Goal: Task Accomplishment & Management: Manage account settings

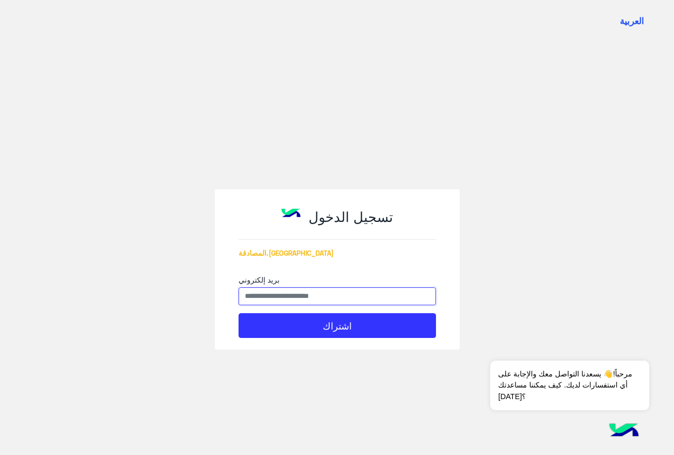
click at [289, 297] on input "بريد إلكتروني" at bounding box center [338, 296] width 198 height 18
type input "**********"
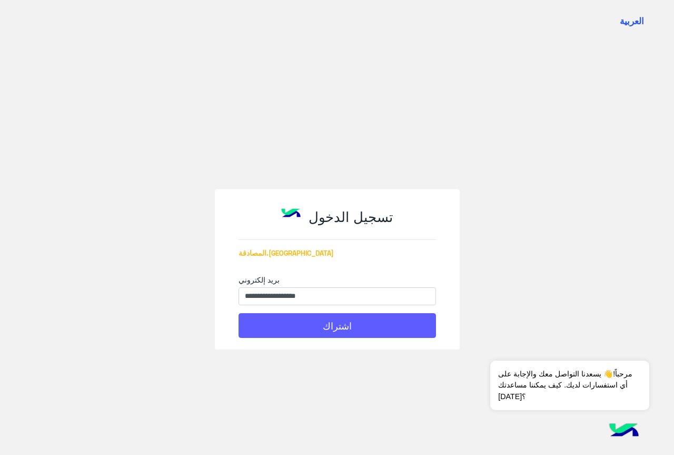
click at [315, 322] on button "اشتراك" at bounding box center [338, 325] width 198 height 25
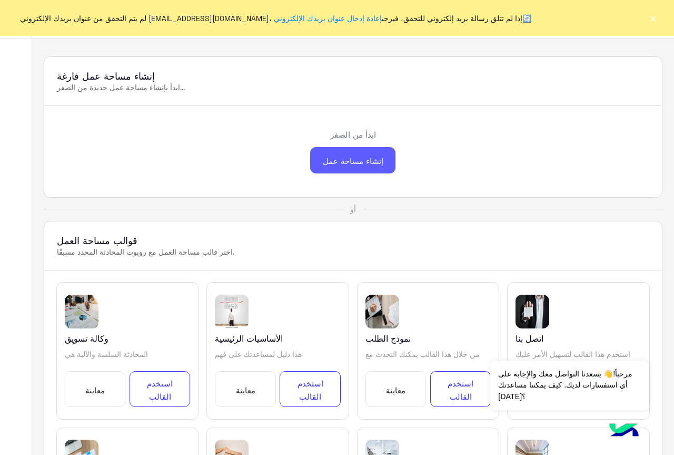
click at [341, 157] on font "إنشاء مساحة عمل" at bounding box center [353, 160] width 61 height 9
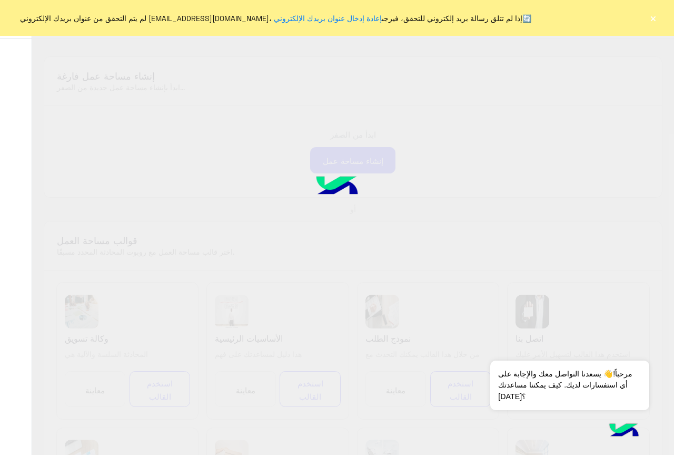
click at [366, 105] on div at bounding box center [337, 227] width 674 height 455
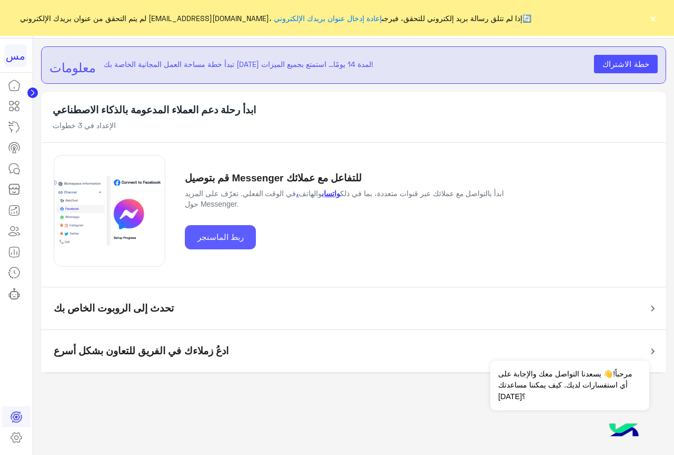
click at [229, 232] on font "ربط الماسنجر" at bounding box center [221, 236] width 46 height 9
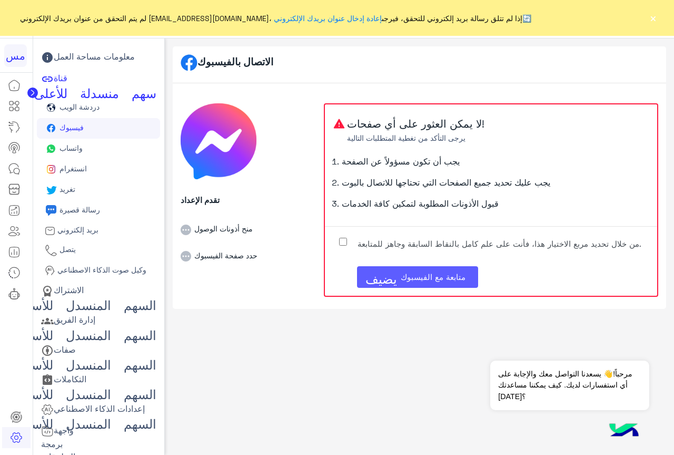
click at [380, 277] on font "يضيف" at bounding box center [382, 277] width 32 height 13
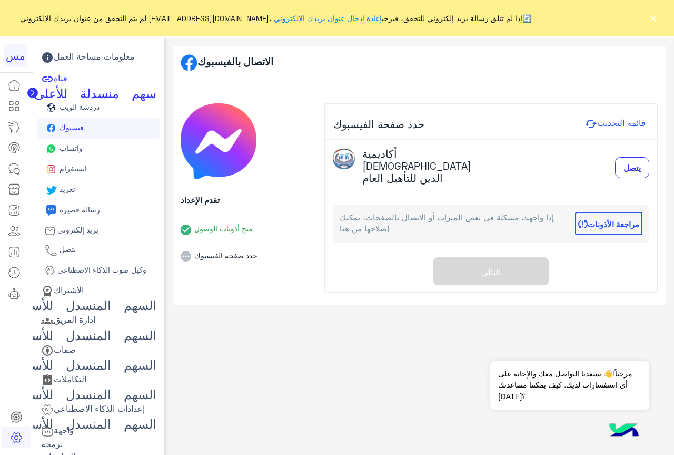
click at [493, 258] on div "حدد صفحة الفيسبوك قائمة التحديث أكاديمية بهاء الدين للتأهيل العام يتصل إذا واجه…" at bounding box center [491, 198] width 332 height 188
click at [187, 256] on icon at bounding box center [186, 256] width 11 height 11
click at [626, 165] on font "يتصل" at bounding box center [632, 167] width 17 height 9
click at [485, 253] on div "حدد صفحة الفيسبوك قائمة التحديث أكاديمية بهاء الدين للتأهيل العام يتصل جاري الا…" at bounding box center [491, 198] width 332 height 188
click at [593, 219] on font "مراجعة الأذونات" at bounding box center [614, 223] width 52 height 9
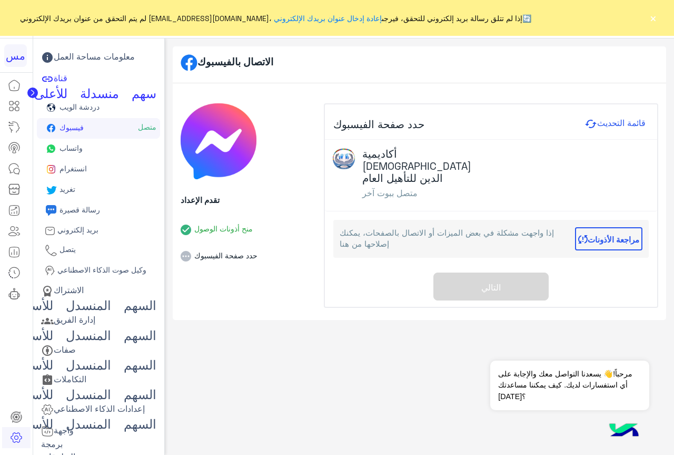
click at [477, 273] on div "حدد صفحة الفيسبوك قائمة التحديث أكاديمية بهاء الدين للتأهيل العام متصل ببوت آخر…" at bounding box center [491, 205] width 332 height 203
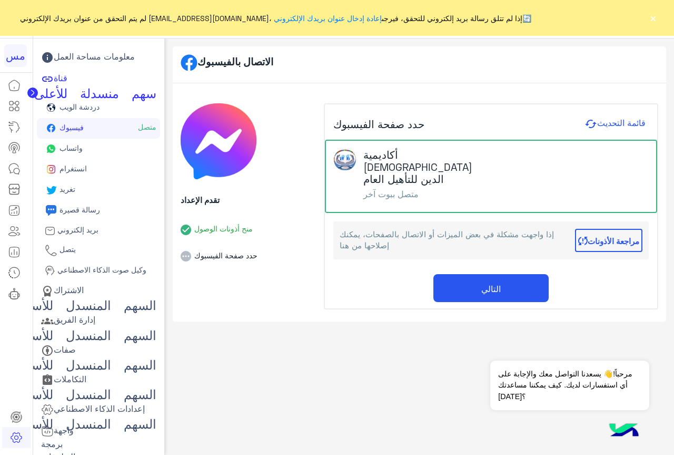
click at [472, 275] on button "التالي" at bounding box center [491, 288] width 115 height 28
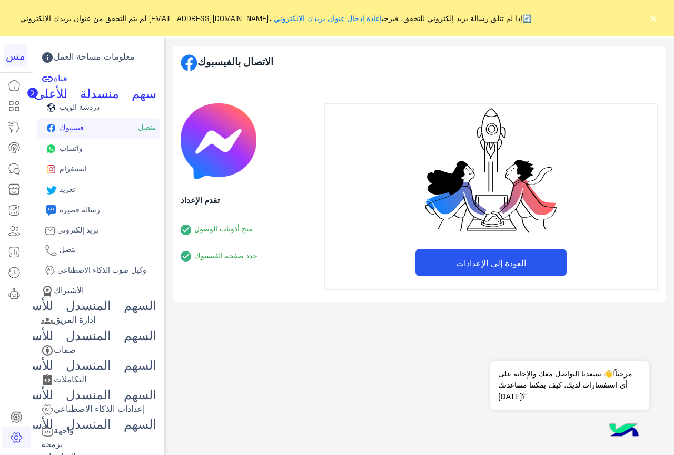
click at [477, 261] on font "العودة إلى الإعدادات" at bounding box center [491, 263] width 70 height 10
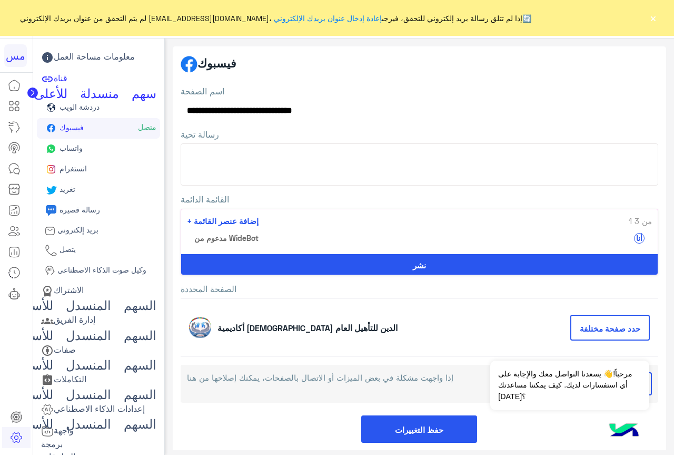
click at [473, 163] on textarea "رسالة تحية" at bounding box center [420, 164] width 478 height 42
type textarea "**********"
click at [379, 267] on button "نشر" at bounding box center [419, 264] width 477 height 21
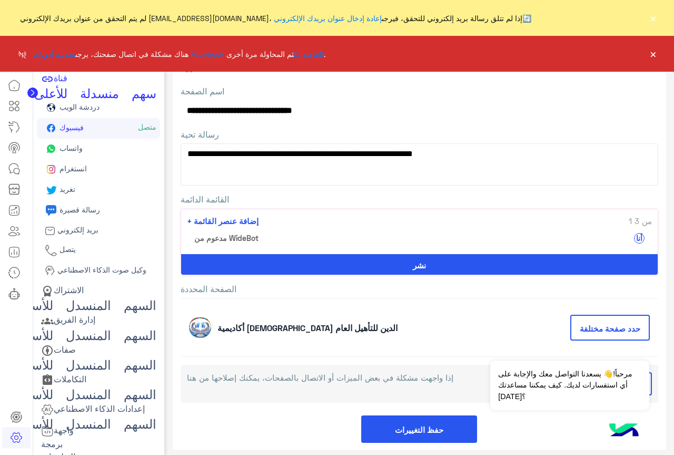
drag, startPoint x: 379, startPoint y: 267, endPoint x: 403, endPoint y: 287, distance: 30.7
click at [403, 287] on label "الصفحة المحددة" at bounding box center [420, 288] width 478 height 11
click at [347, 262] on button "نشر" at bounding box center [419, 264] width 477 height 21
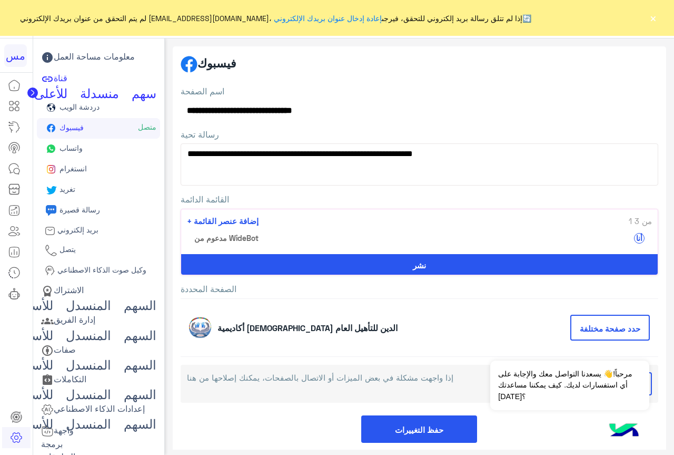
click at [413, 261] on font "نشر" at bounding box center [419, 264] width 13 height 9
click at [301, 16] on font "إعادة إدخال عنوان بريدك الإلكتروني" at bounding box center [328, 18] width 108 height 9
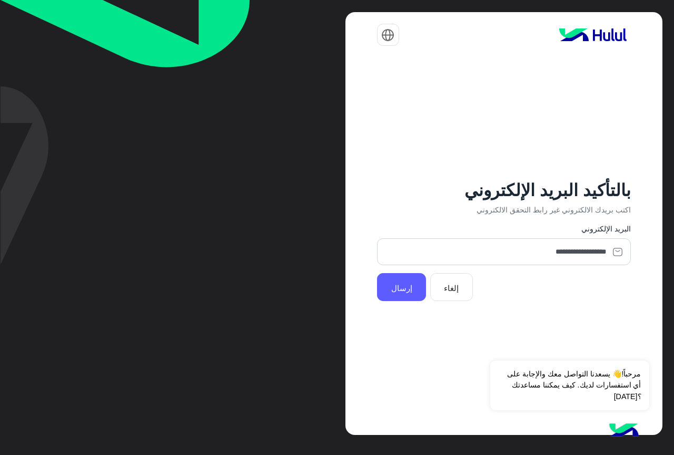
click at [407, 293] on button "إرسال" at bounding box center [401, 287] width 49 height 28
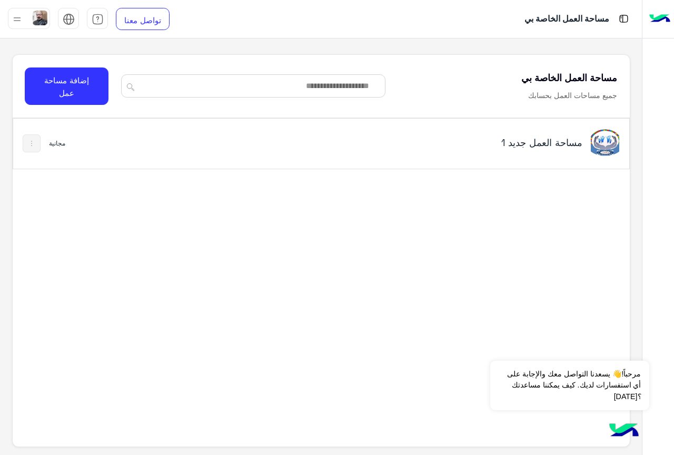
click at [524, 139] on font "مساحة العمل جديد 1" at bounding box center [542, 142] width 81 height 12
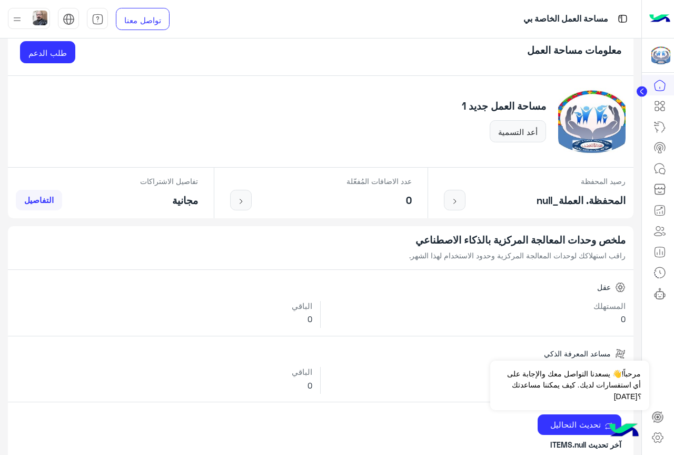
scroll to position [53, 0]
